Goal: Obtain resource: Obtain resource

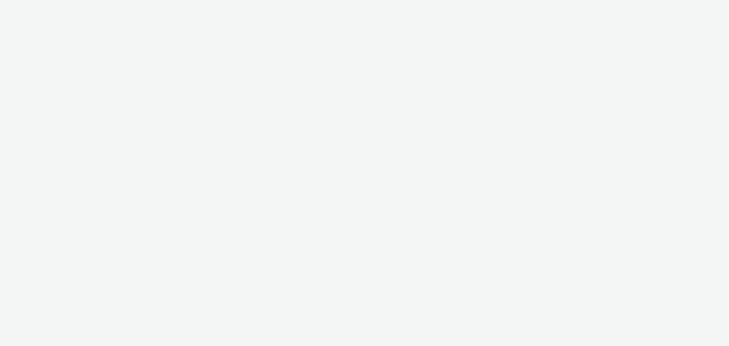
select select "23ac11bc-76f7-45aa-bb6e-913a84dd47ea"
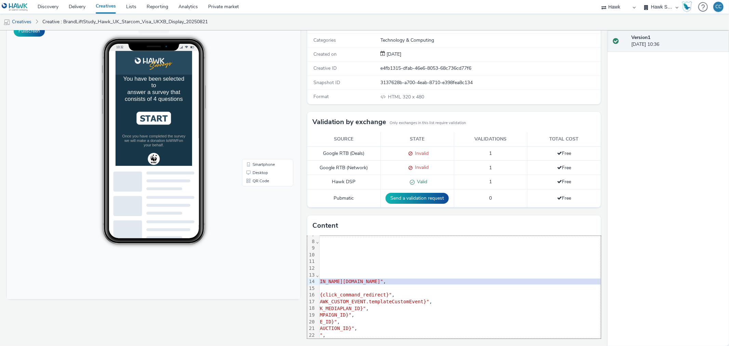
scroll to position [46, 116]
drag, startPoint x: 360, startPoint y: 281, endPoint x: 586, endPoint y: 284, distance: 225.4
click at [349, 284] on span ""https://s3-eu-west-1.amazonaws.com/static.tabmo.io/creatives/uk/2025-q2/visa_x…" at bounding box center [301, 281] width 95 height 5
copy span "https://s3-eu-west-1.amazonaws.com/static.tabmo.io/creatives/uk/2025-q2/visa_xb…"
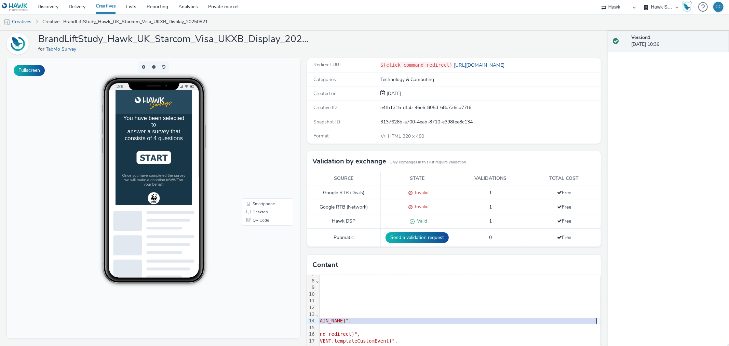
scroll to position [62, 0]
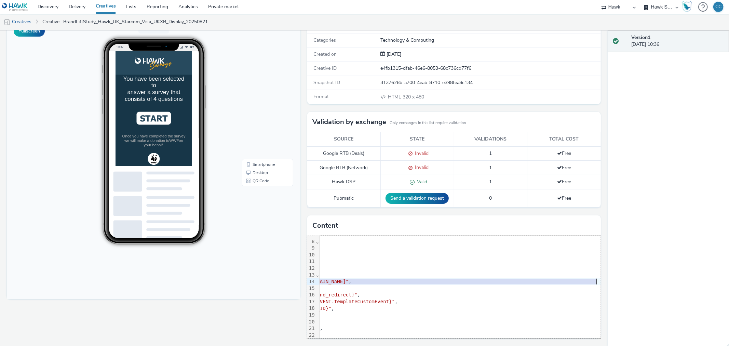
copy span "https://s3-eu-west-1.amazonaws.com/static.tabmo.io/creatives/uk/2025-q2/visa_xb…"
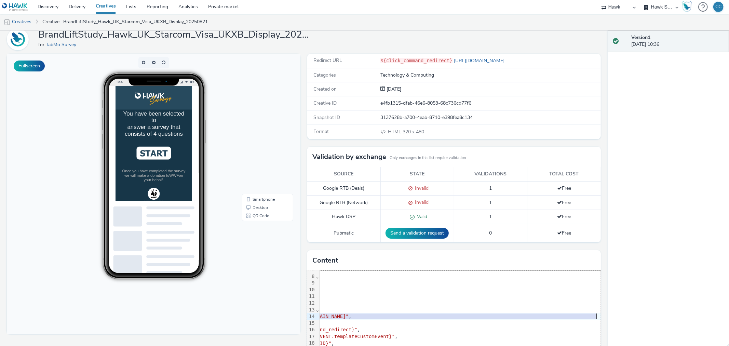
scroll to position [0, 0]
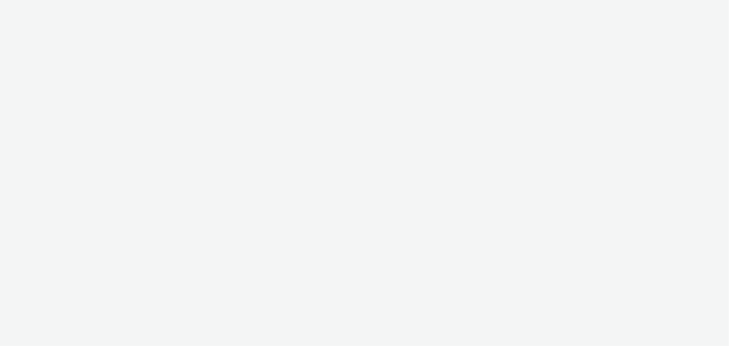
select select "23ac11bc-76f7-45aa-bb6e-913a84dd47ea"
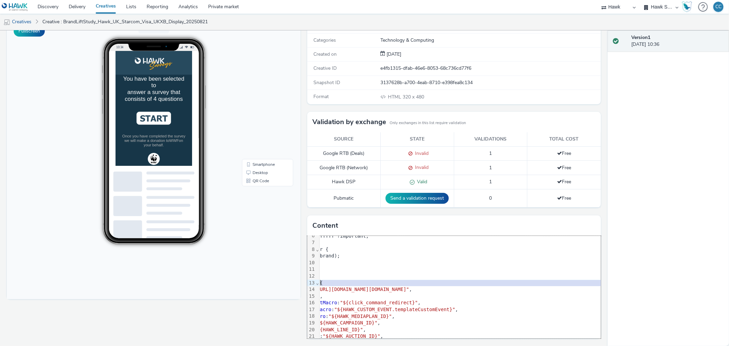
scroll to position [38, 116]
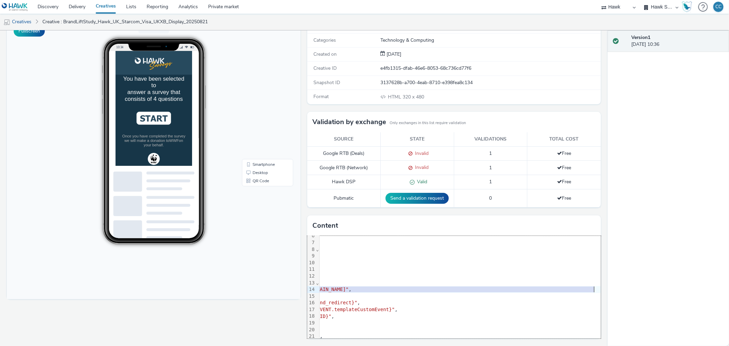
drag, startPoint x: 359, startPoint y: 289, endPoint x: 583, endPoint y: 290, distance: 223.6
click at [349, 290] on span ""https://s3-eu-west-1.amazonaws.com/static.tabmo.io/creatives/uk/2025-q2/visa_x…" at bounding box center [301, 289] width 95 height 5
copy span "https://s3-eu-west-1.amazonaws.com/static.tabmo.io/creatives/uk/2025-q2/visa_xb…"
